Goal: Task Accomplishment & Management: Use online tool/utility

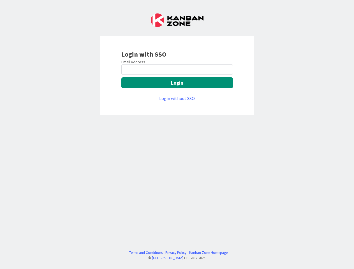
click at [177, 134] on div "Login with SSO Email Address Login Login without SSO Terms and Conditions Priva…" at bounding box center [177, 134] width 354 height 269
click at [177, 83] on button "Login" at bounding box center [176, 82] width 111 height 11
